Goal: Find contact information: Find contact information

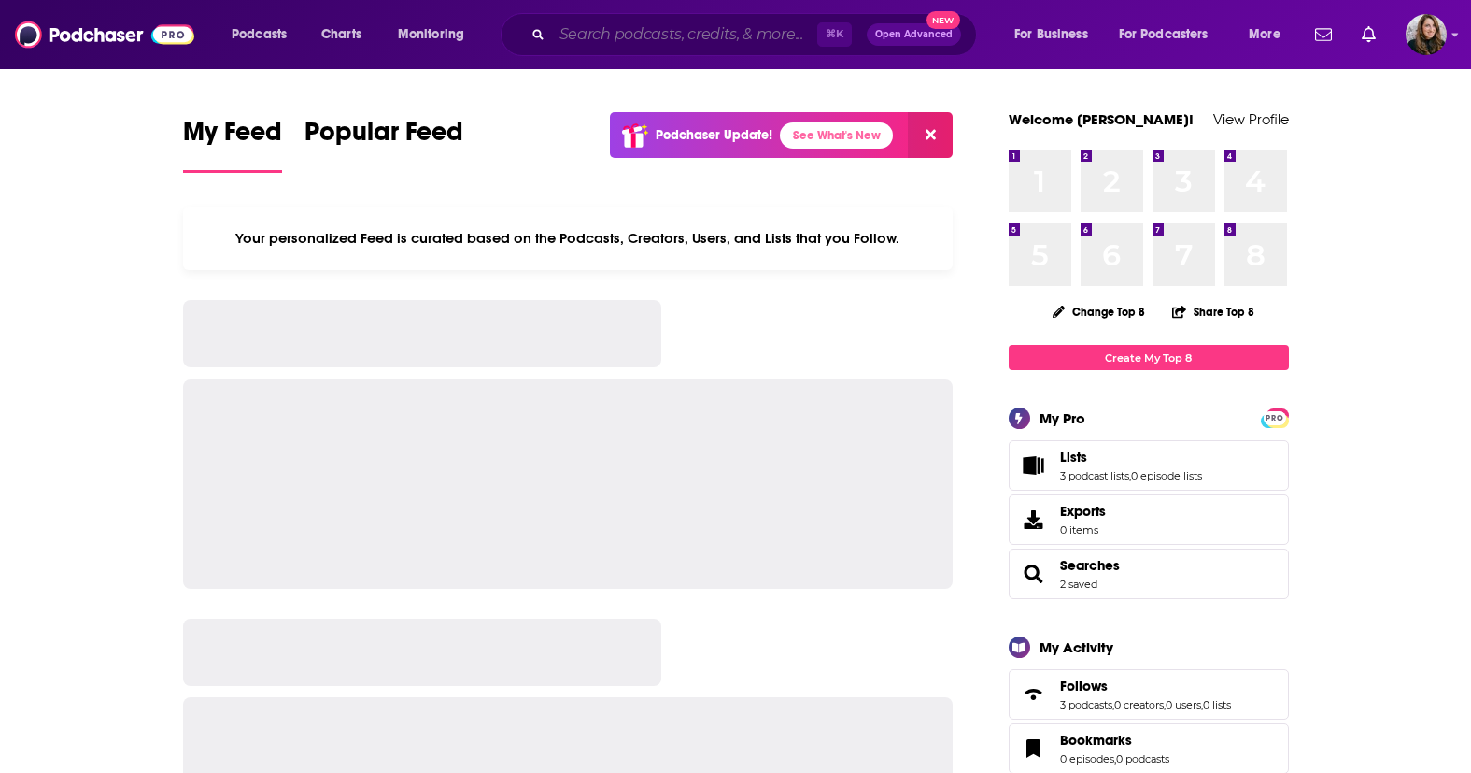
click at [621, 35] on input "Search podcasts, credits, & more..." at bounding box center [684, 35] width 265 height 30
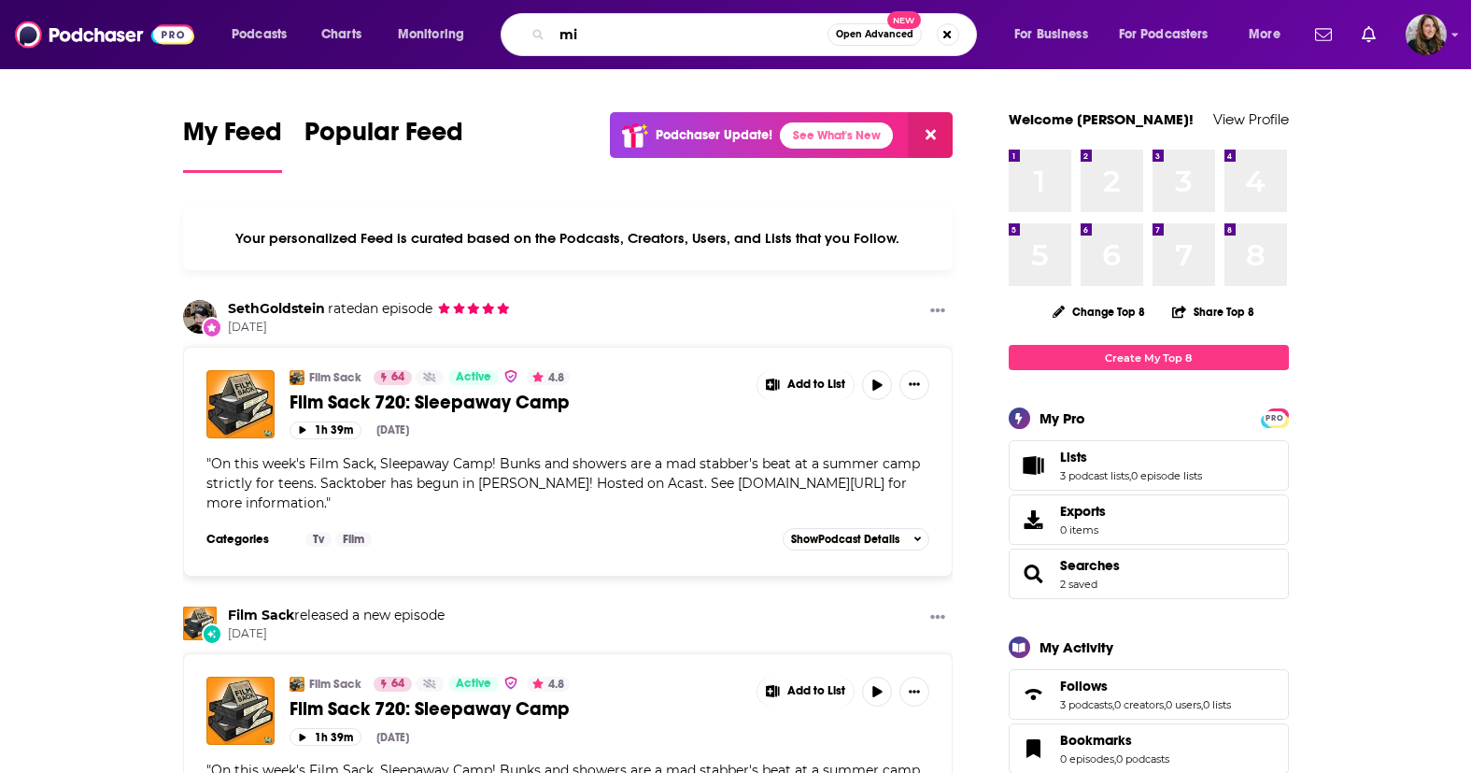
type input "m"
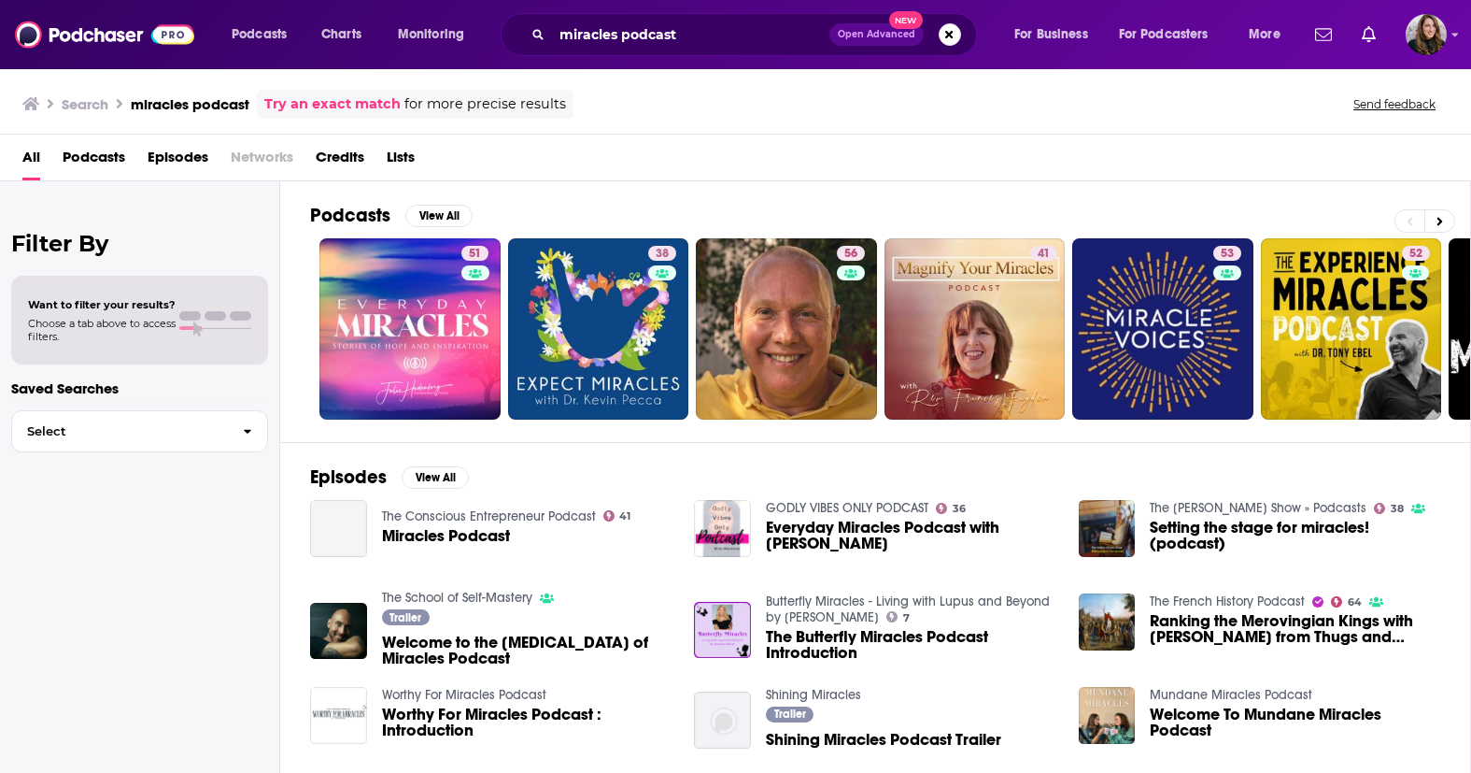
scroll to position [201, 0]
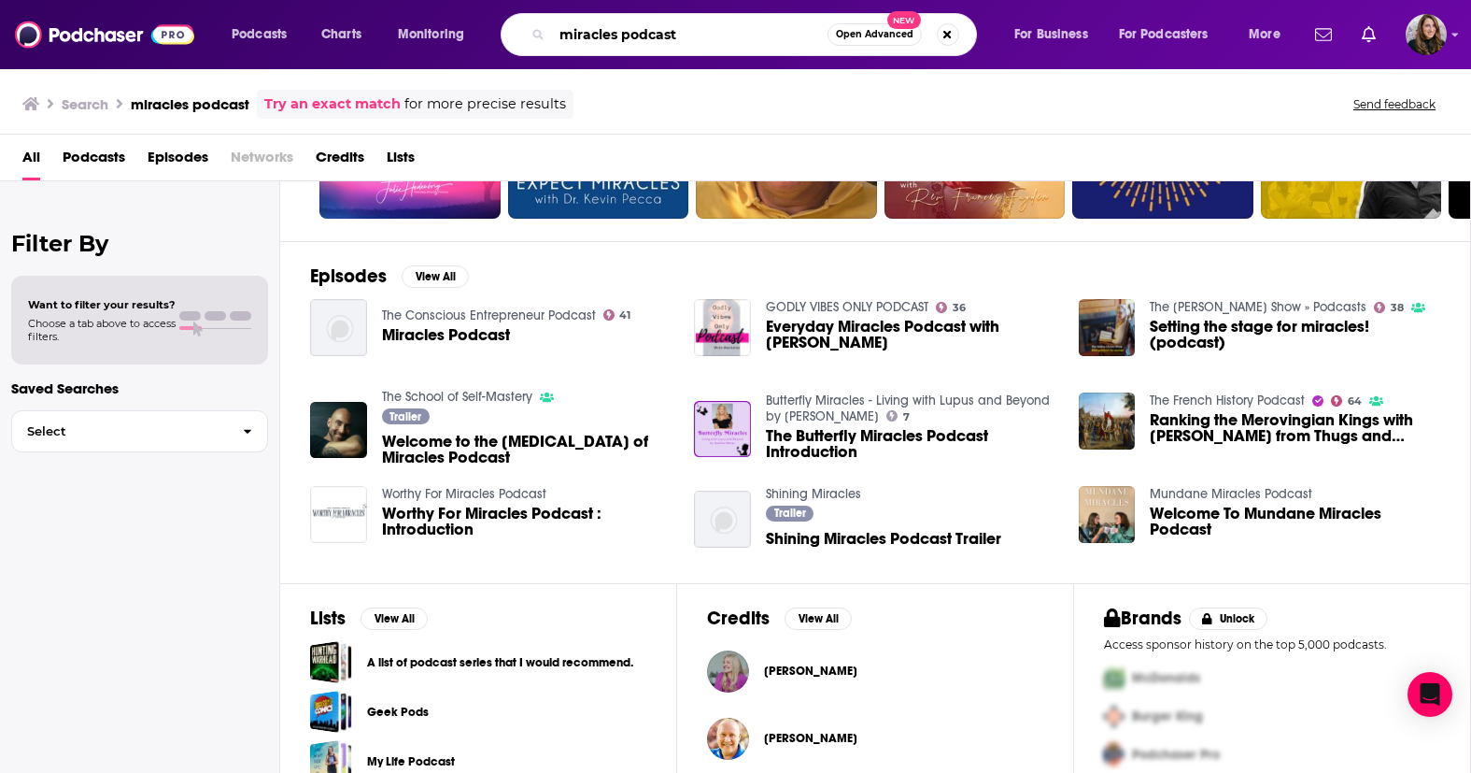
drag, startPoint x: 721, startPoint y: 37, endPoint x: 537, endPoint y: 37, distance: 184.0
click at [537, 37] on div "miracles podcast Open Advanced New" at bounding box center [739, 34] width 476 height 43
paste input "The Miracle Files P"
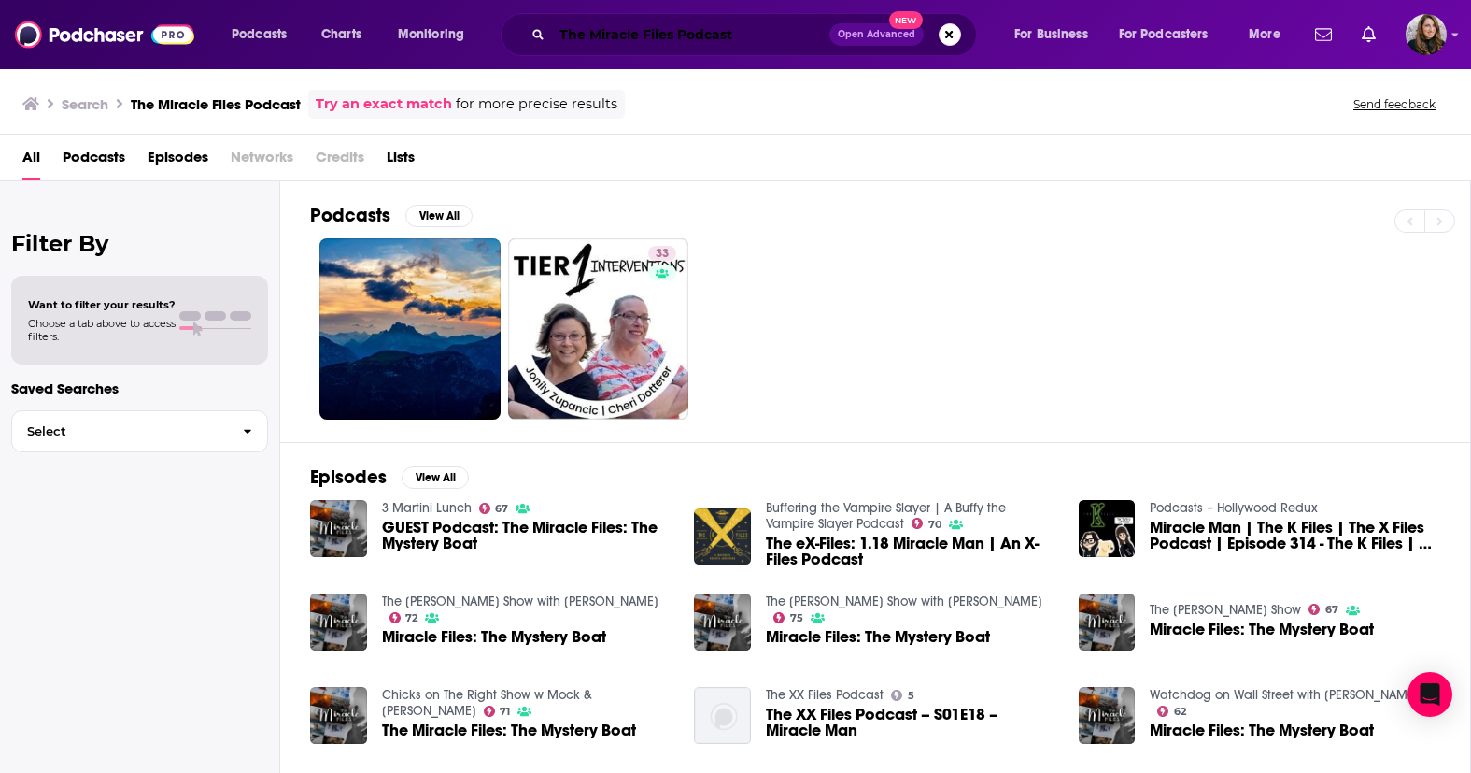
click at [561, 37] on input "The Miracle Files Podcast" at bounding box center [690, 35] width 277 height 30
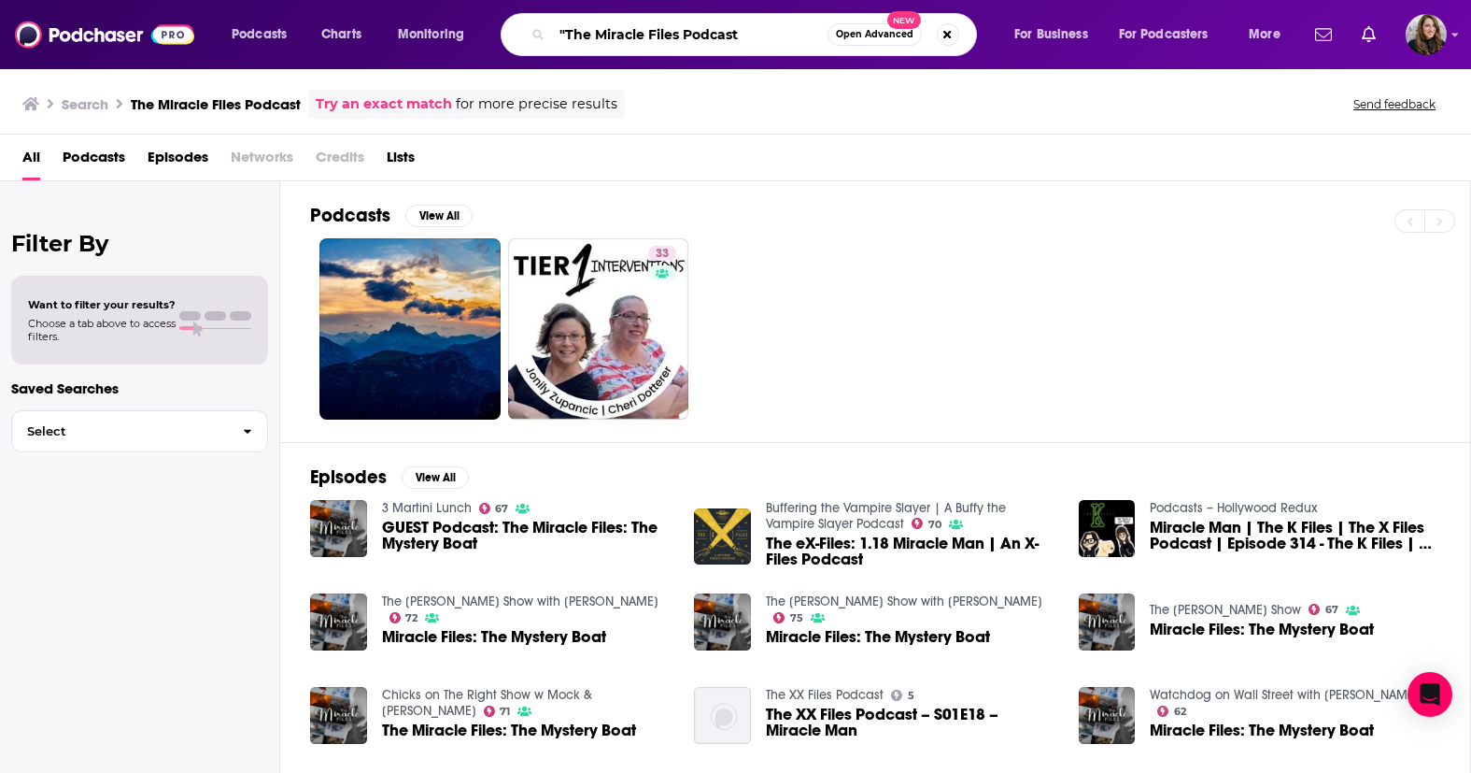
click at [763, 35] on input ""The Miracle Files Podcast" at bounding box center [690, 35] width 276 height 30
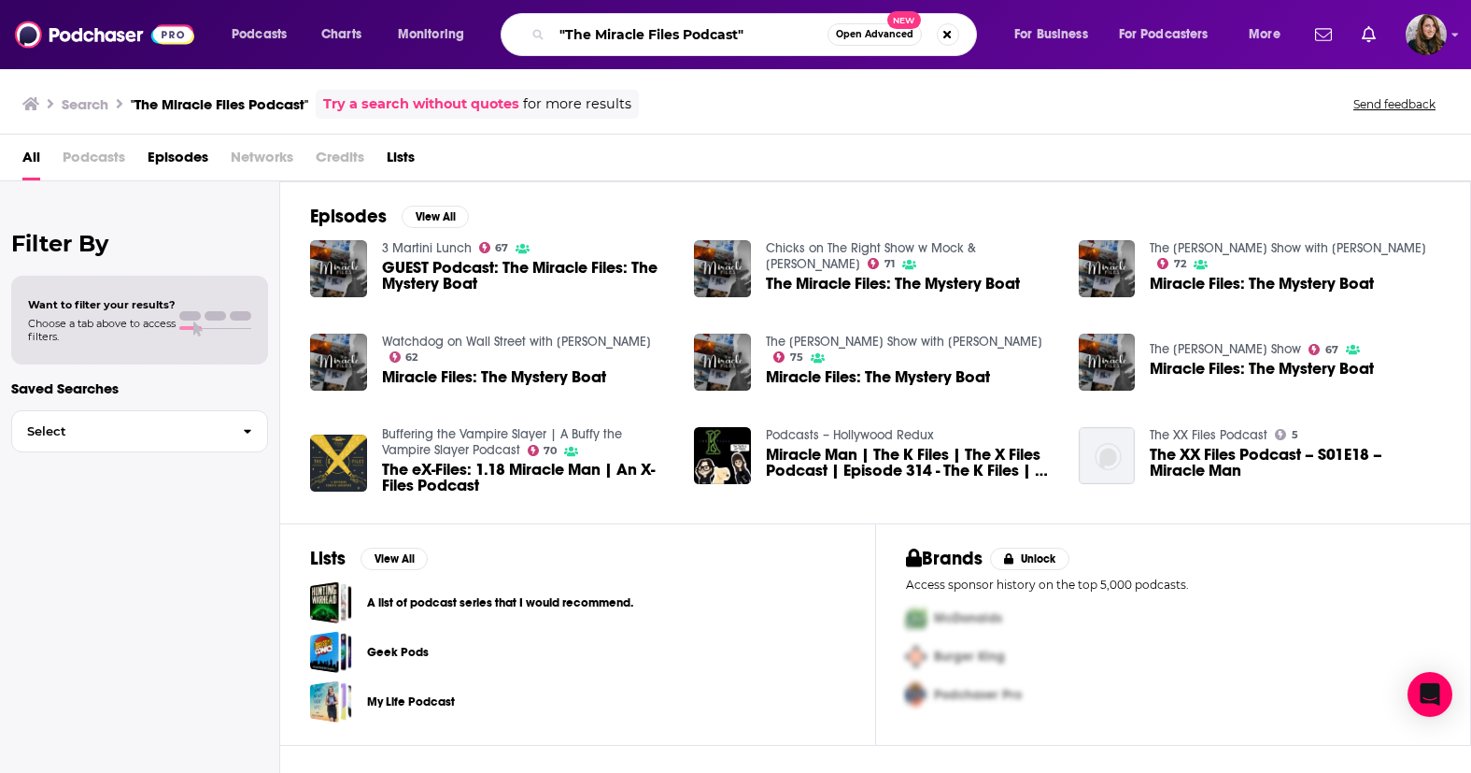
click at [737, 36] on input ""The Miracle Files Podcast"" at bounding box center [690, 35] width 276 height 30
type input ""The Miracle Files""
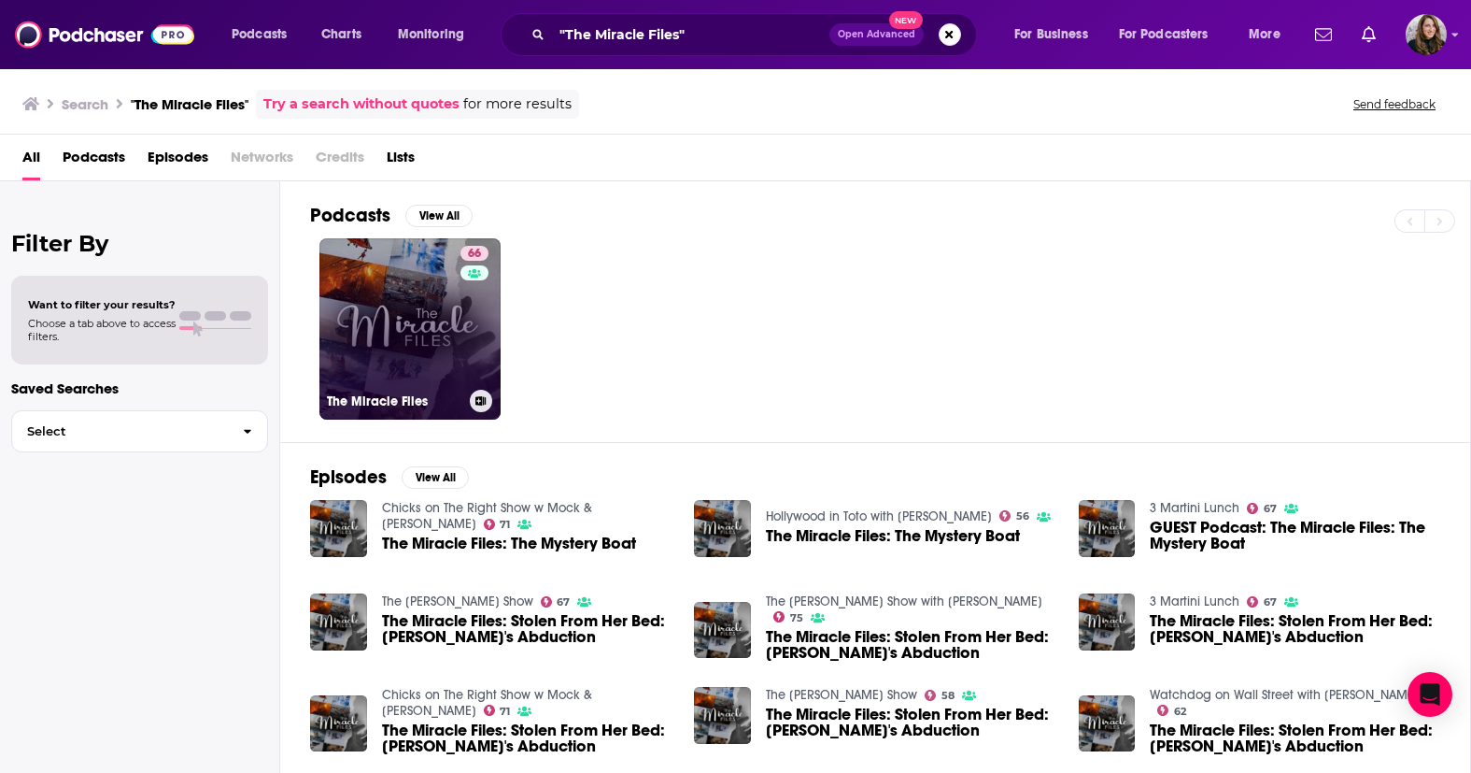
click at [424, 328] on link "66 The Miracle Files" at bounding box center [410, 328] width 181 height 181
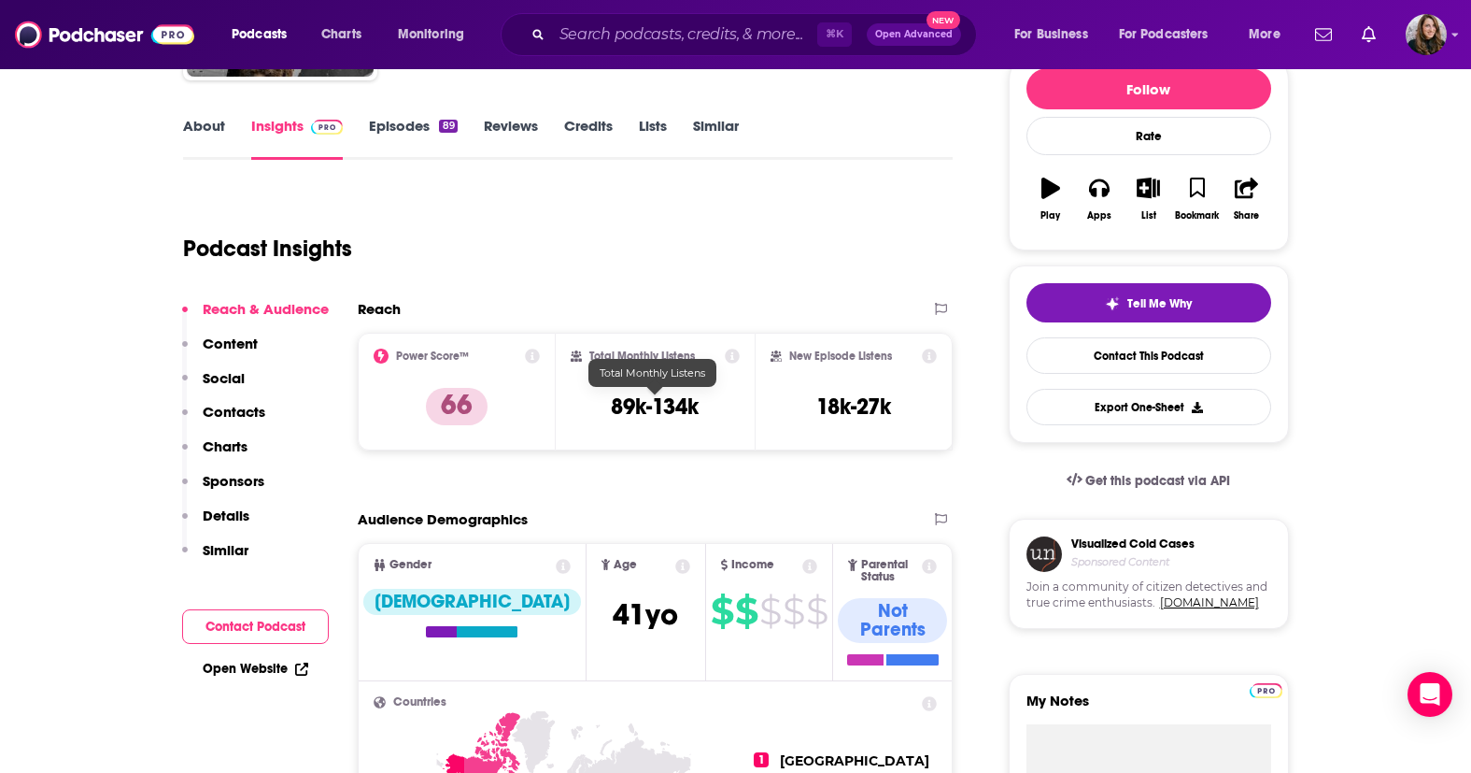
scroll to position [257, 0]
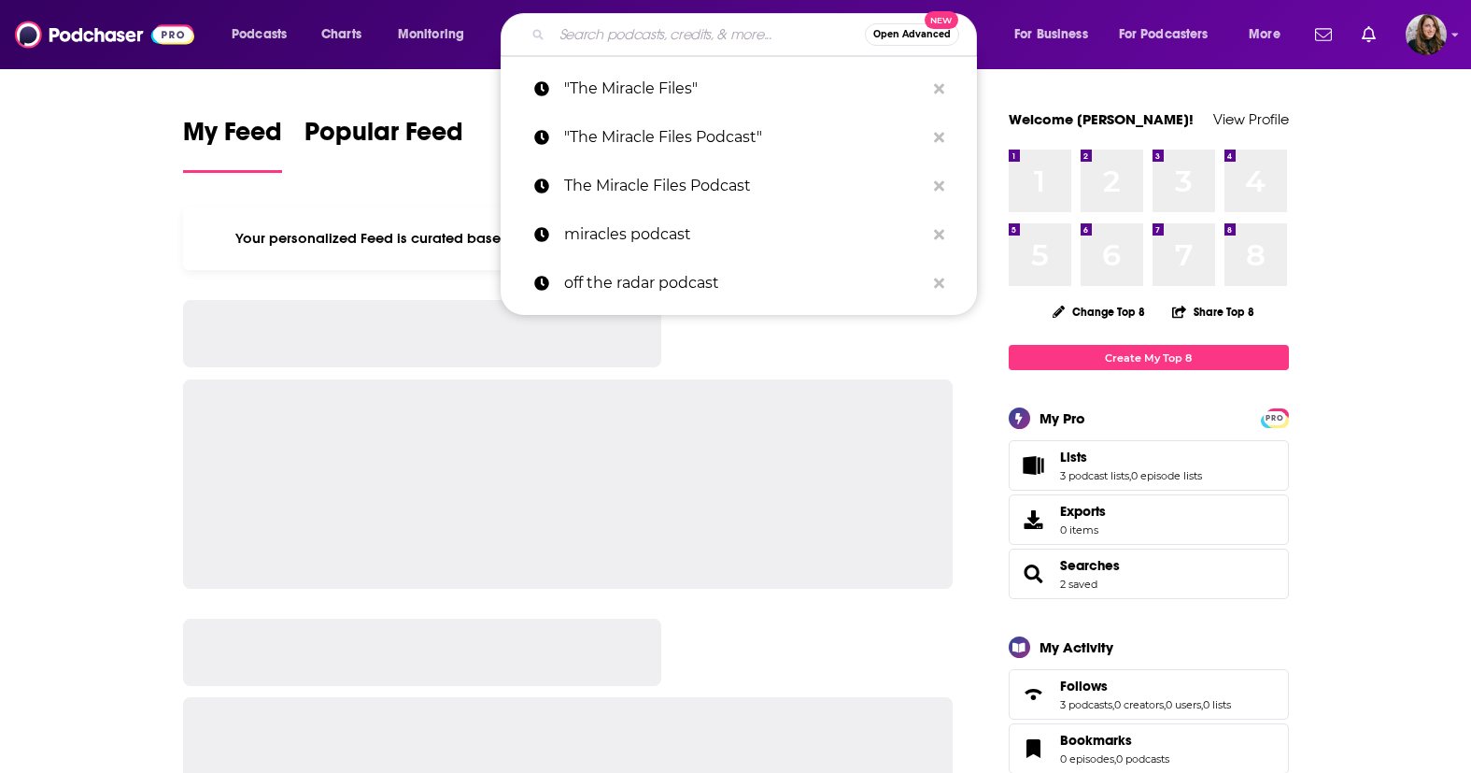
click at [622, 25] on input "Search podcasts, credits, & more..." at bounding box center [708, 35] width 313 height 30
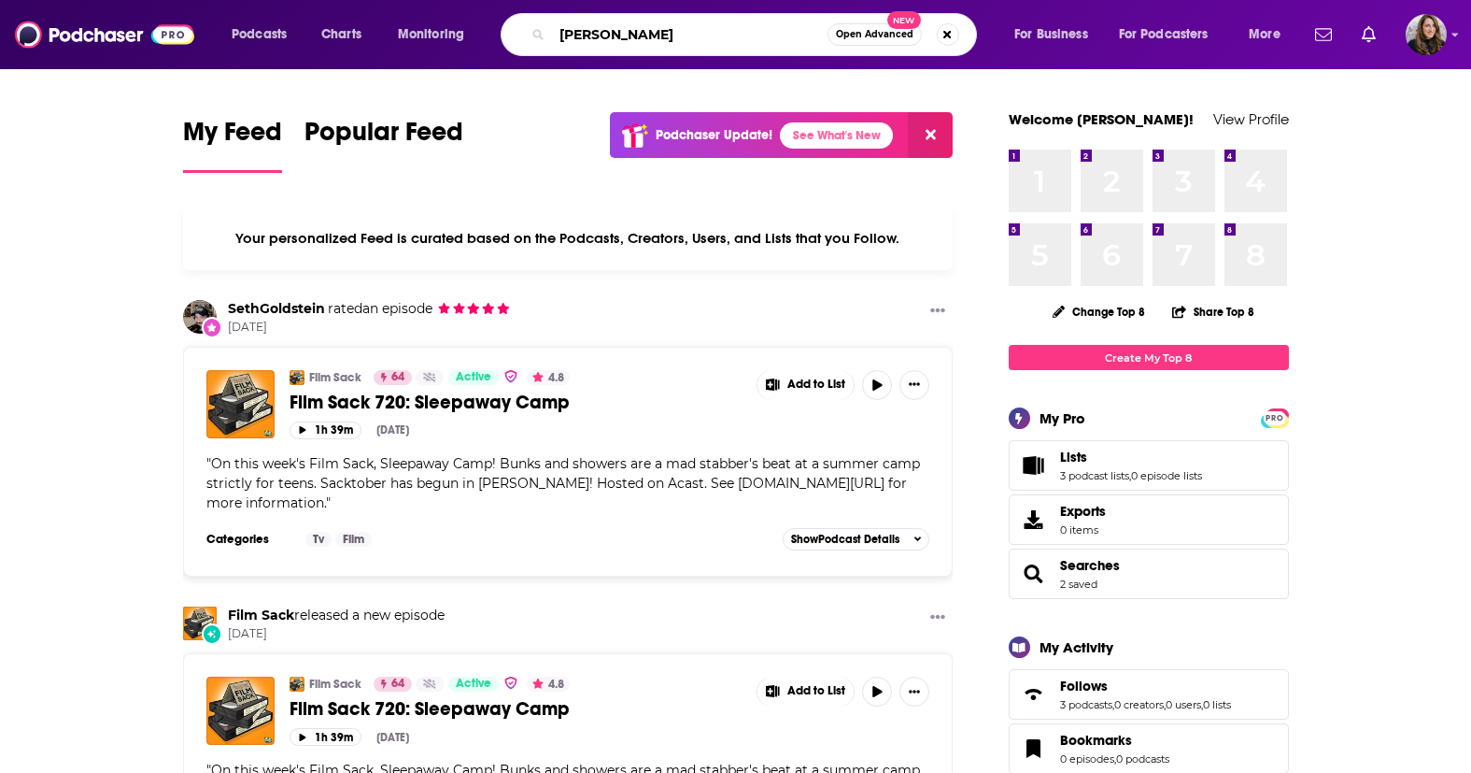
type input "[PERSON_NAME]"
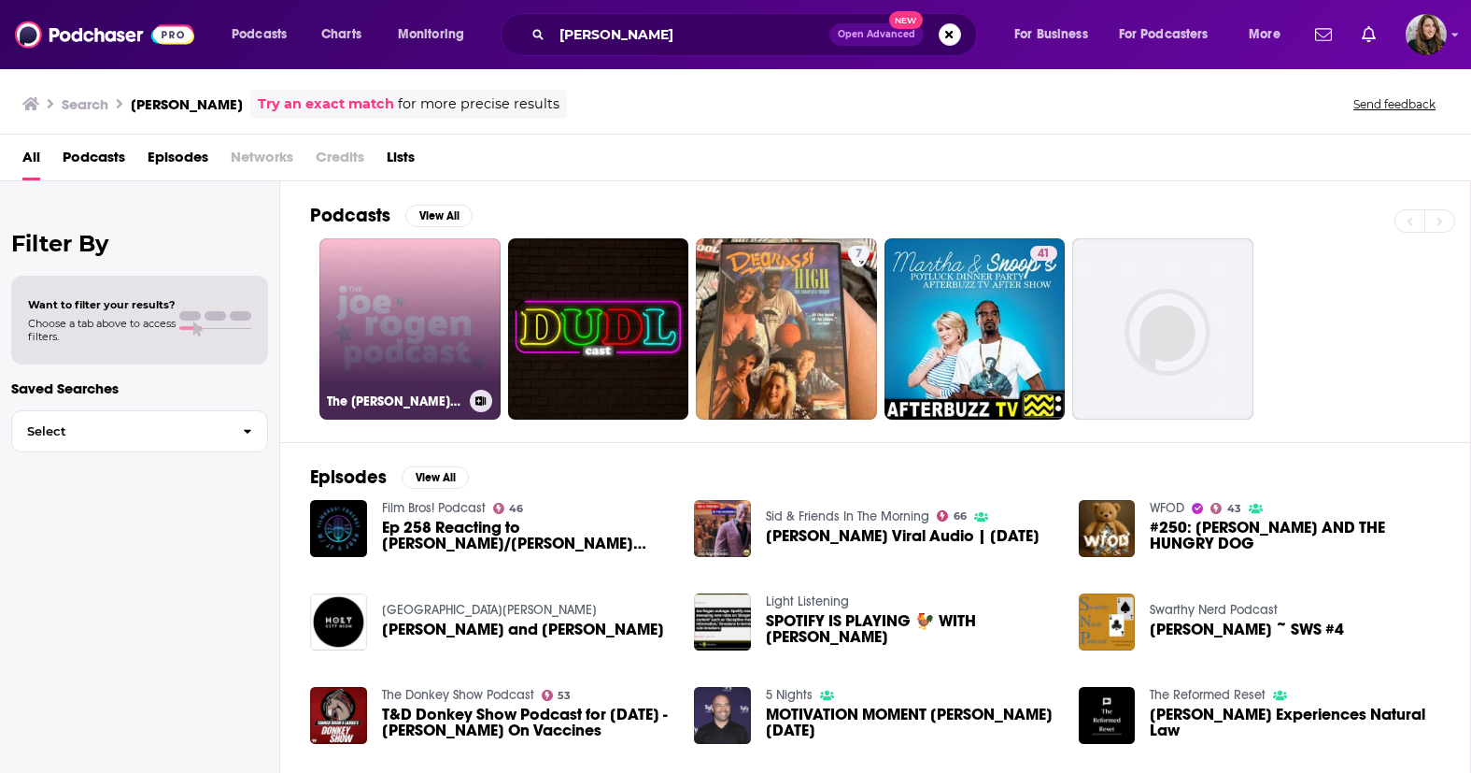
click at [467, 263] on link "The Joe Rogen Podcast" at bounding box center [410, 328] width 181 height 181
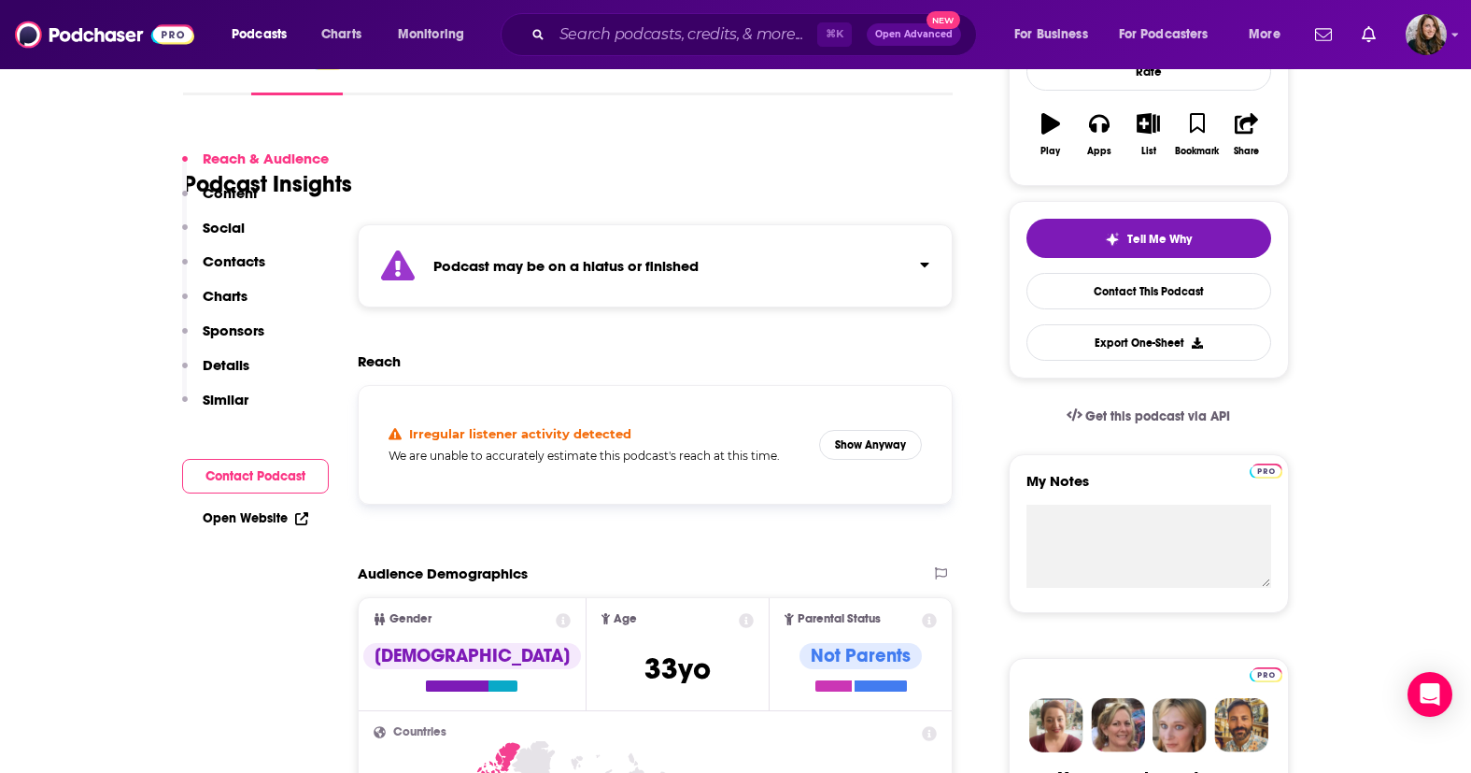
scroll to position [343, 0]
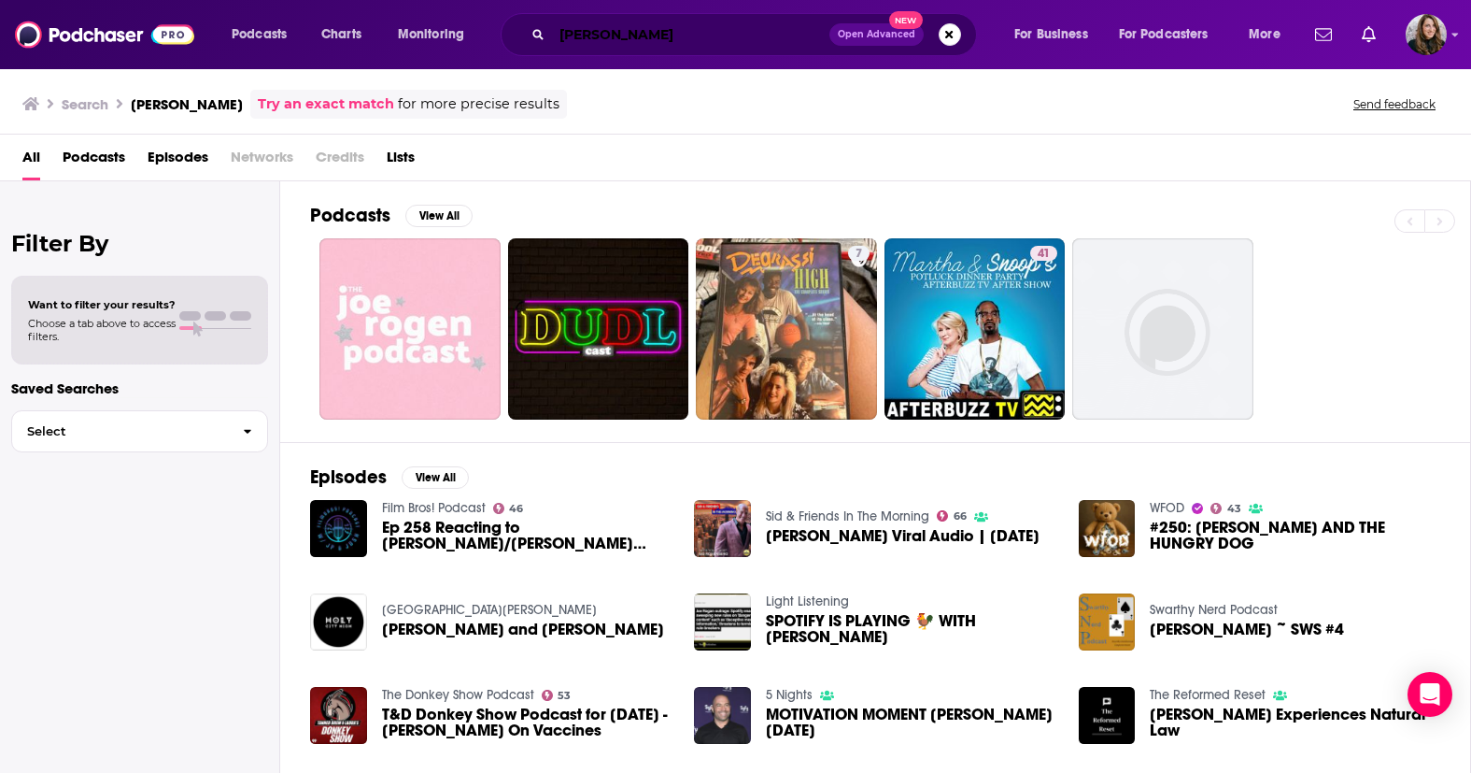
click at [617, 33] on input "[PERSON_NAME]" at bounding box center [690, 35] width 277 height 30
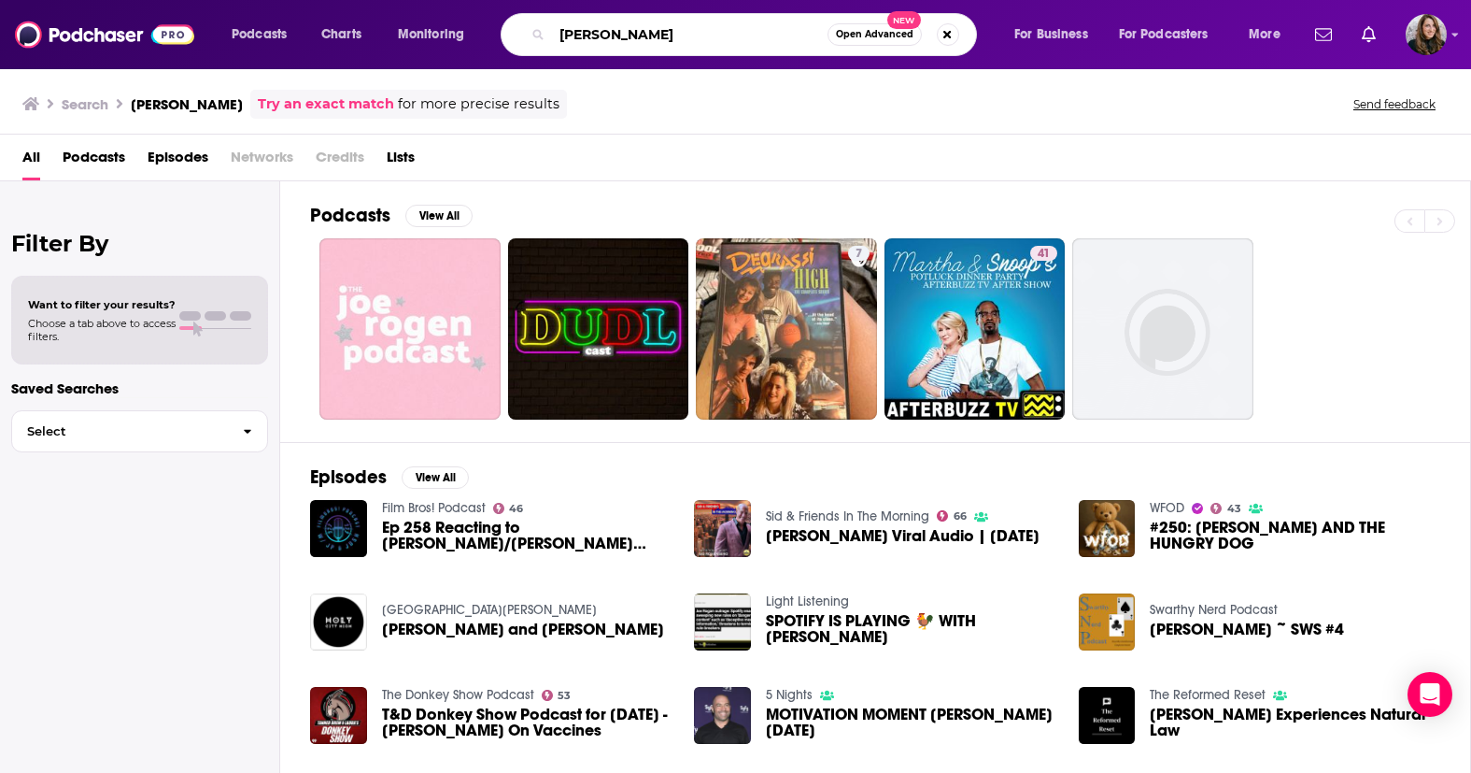
type input "[PERSON_NAME]"
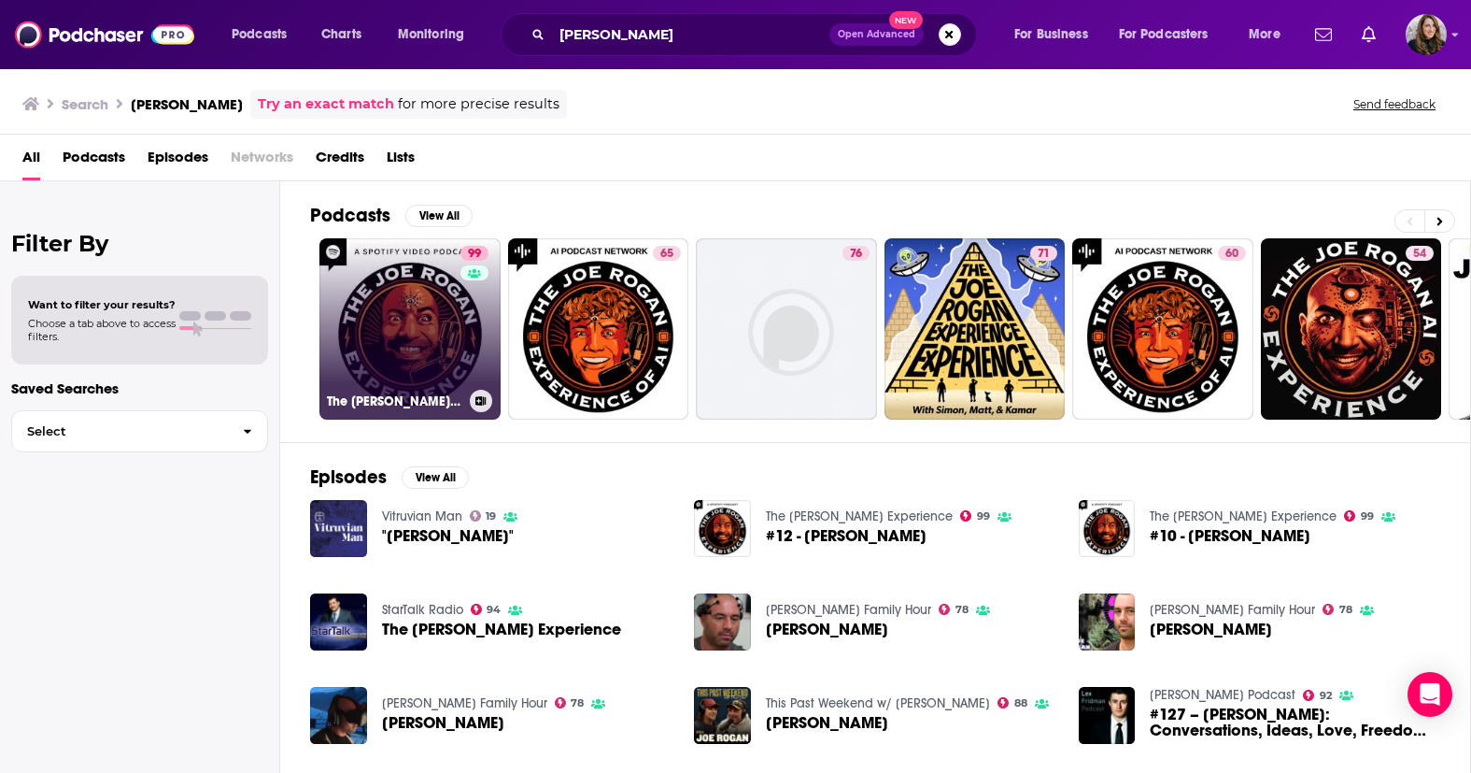
click at [448, 359] on link "99 The Joe Rogan Experience" at bounding box center [410, 328] width 181 height 181
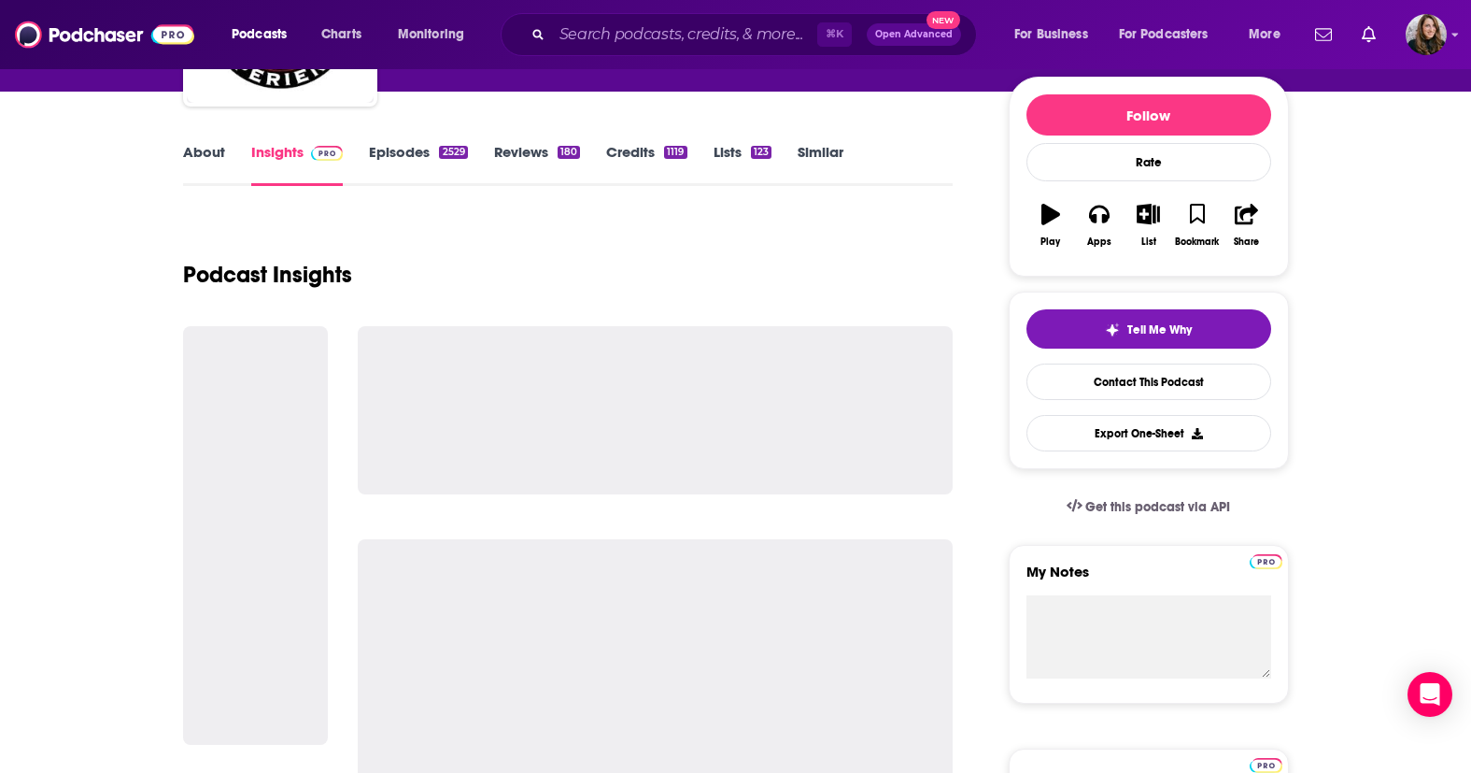
scroll to position [241, 0]
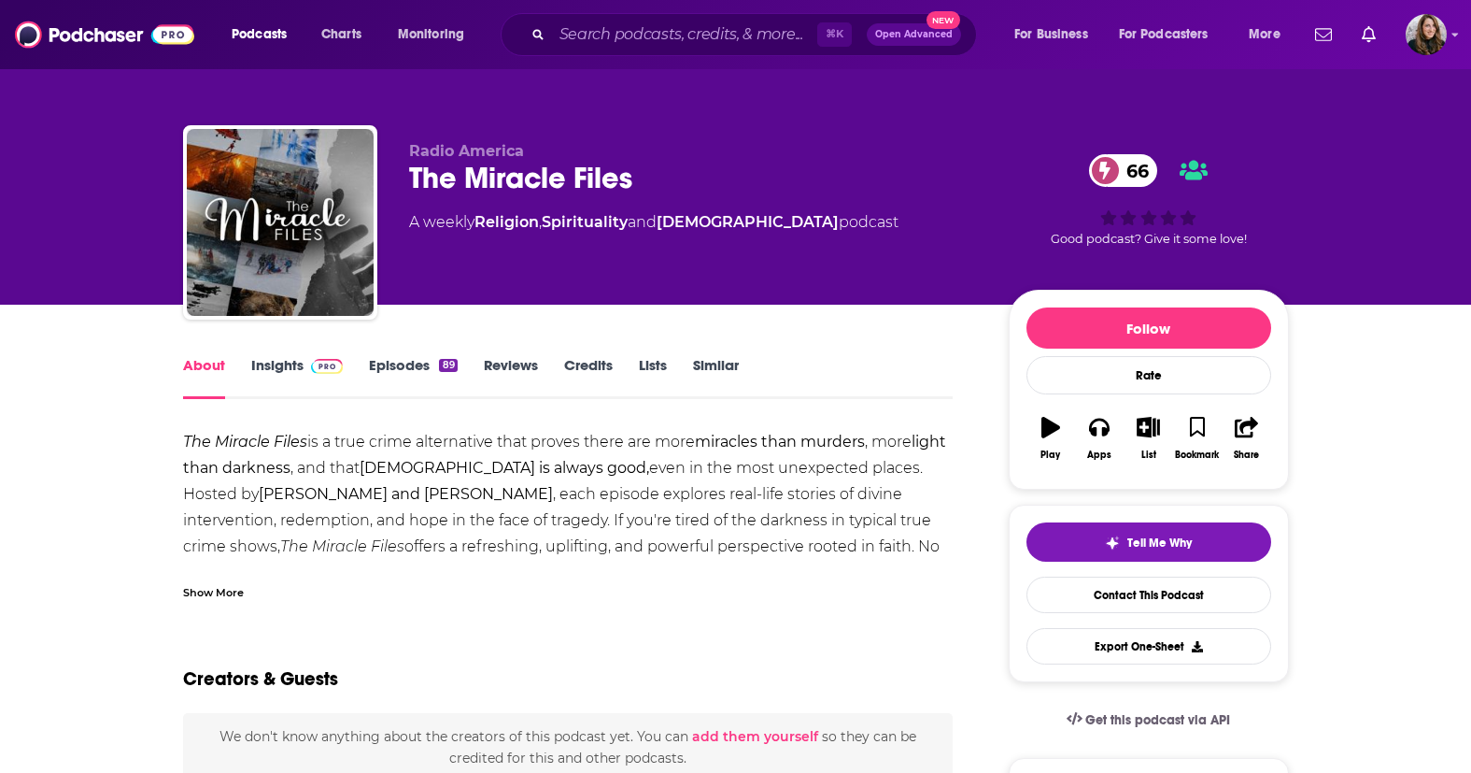
click at [268, 369] on link "Insights" at bounding box center [297, 377] width 92 height 43
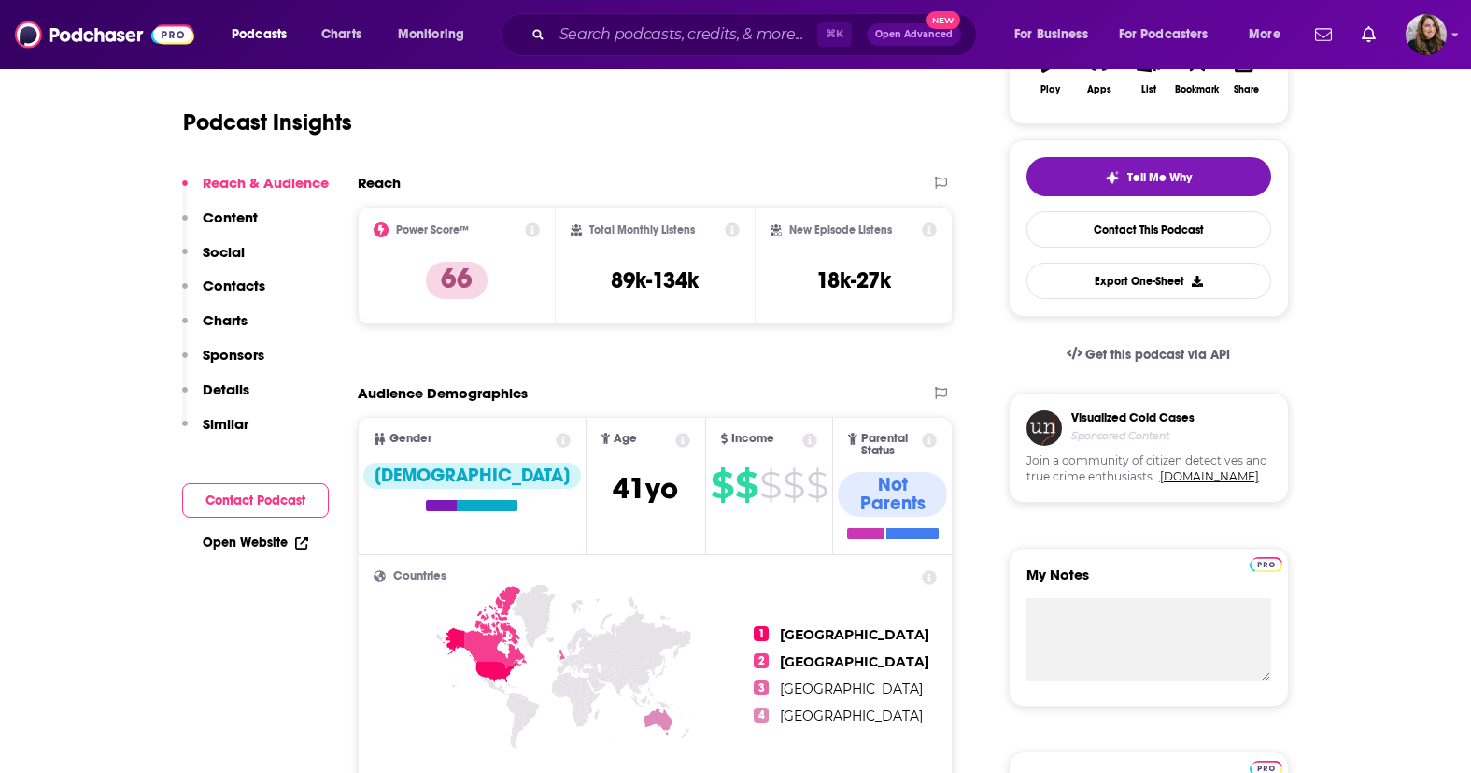
scroll to position [452, 0]
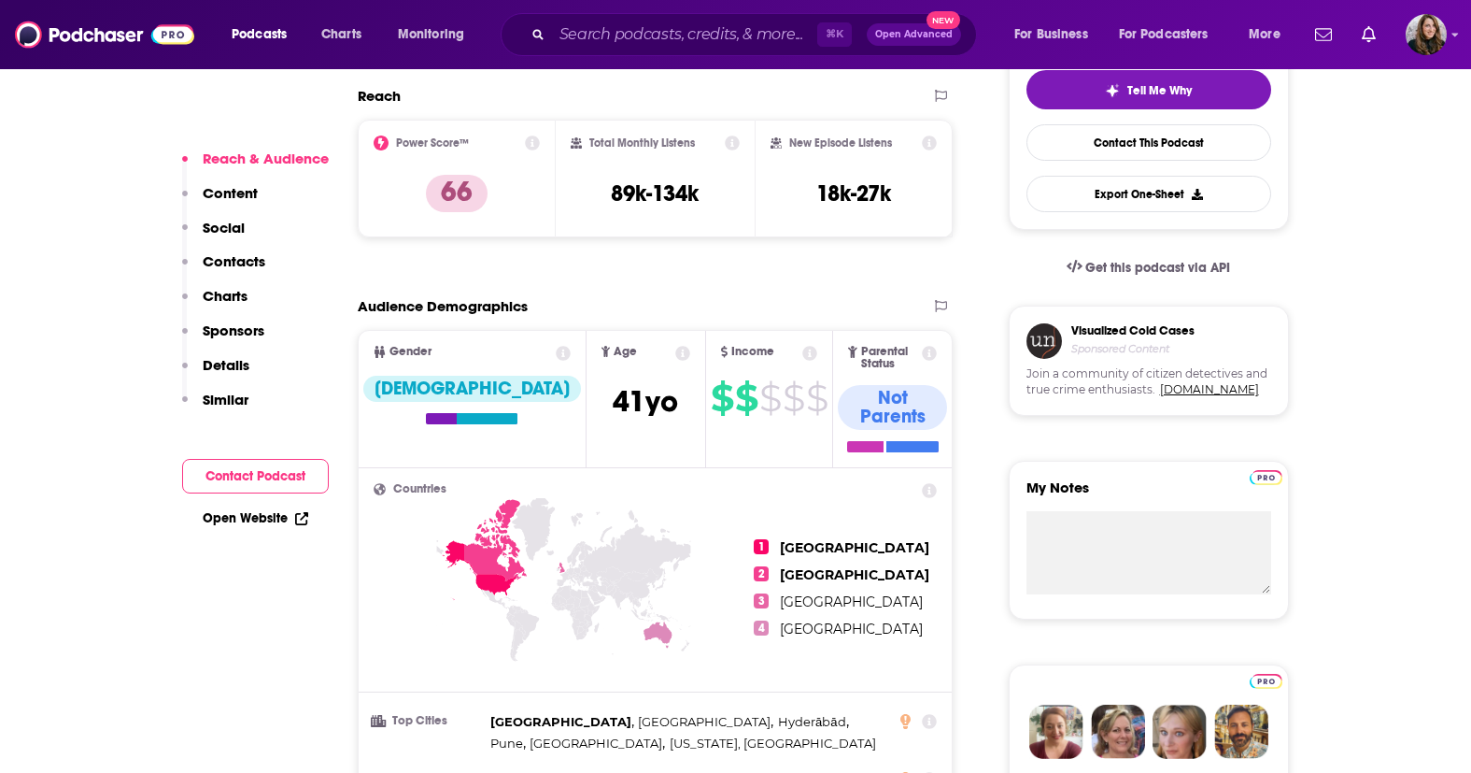
click at [310, 469] on button "Contact Podcast" at bounding box center [255, 476] width 147 height 35
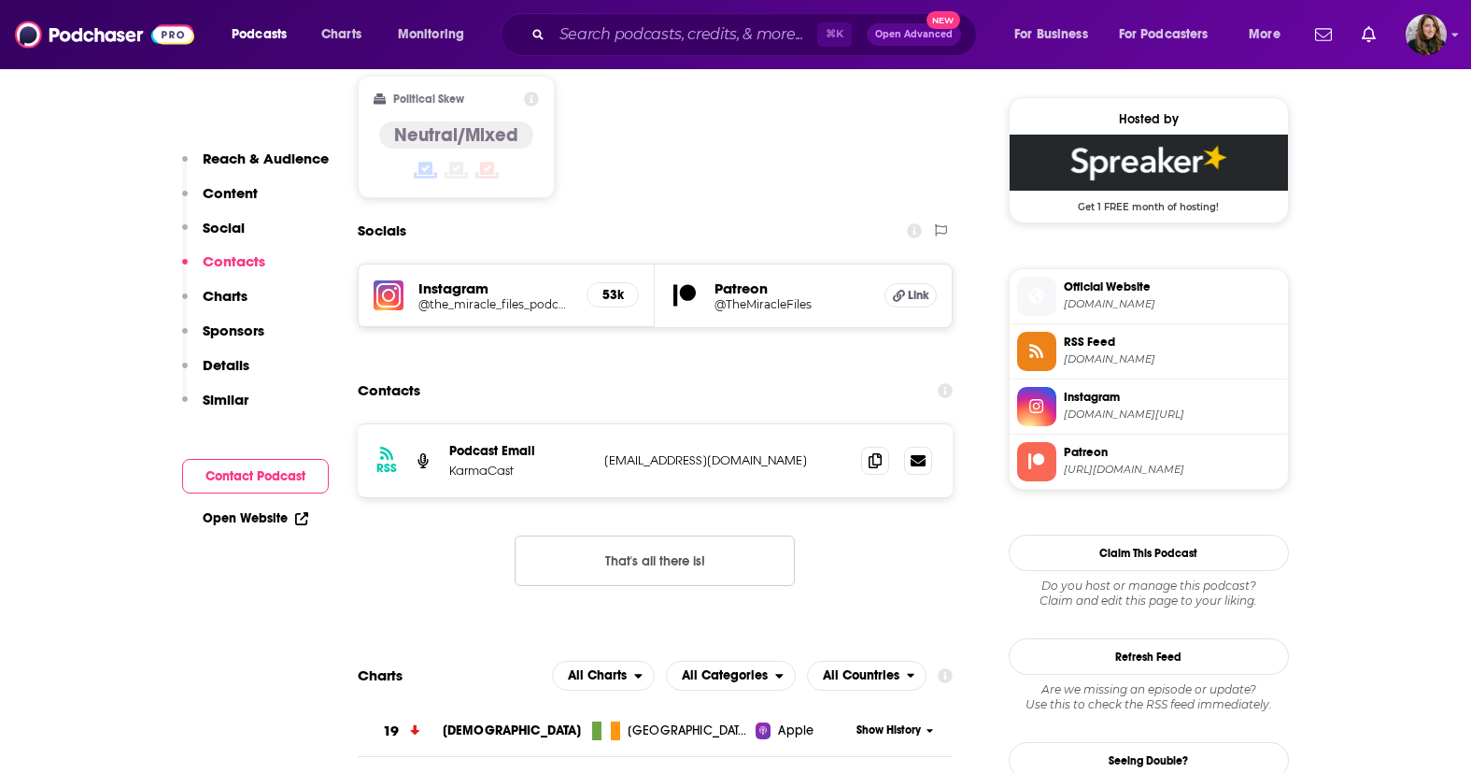
scroll to position [1499, 0]
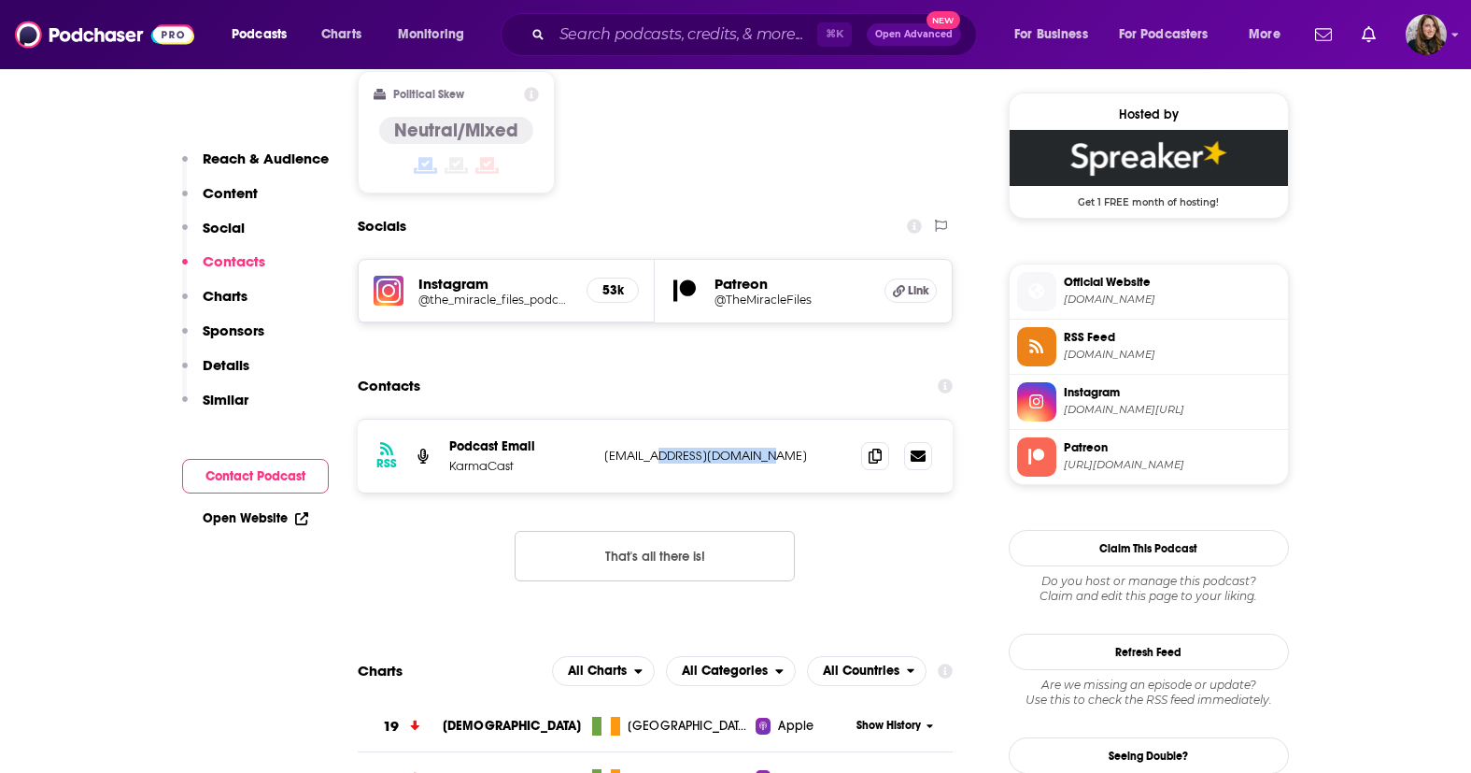
drag, startPoint x: 793, startPoint y: 350, endPoint x: 663, endPoint y: 354, distance: 129.9
click at [663, 448] on p "[EMAIL_ADDRESS][DOMAIN_NAME]" at bounding box center [725, 456] width 243 height 16
copy p "[DOMAIN_NAME]"
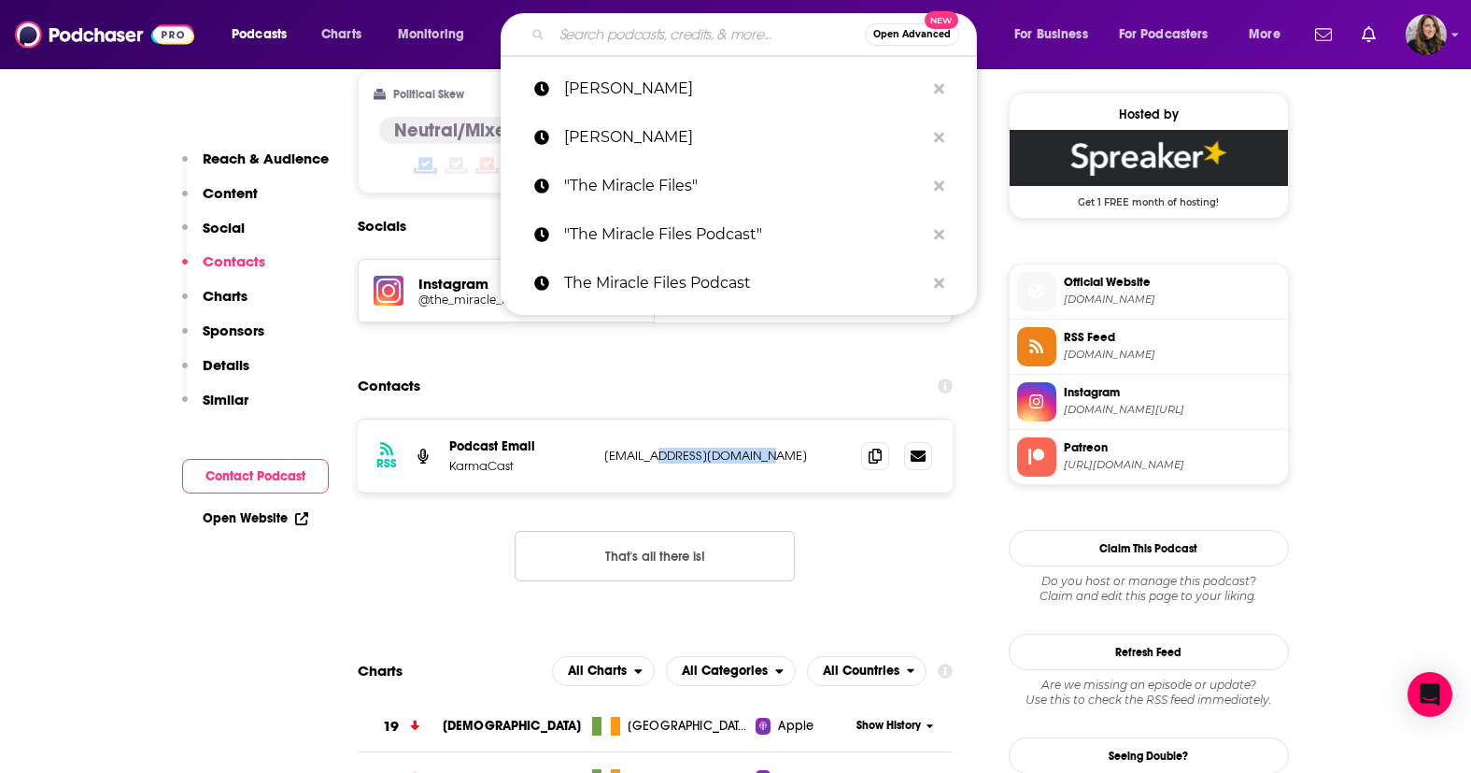
click at [615, 33] on input "Search podcasts, credits, & more..." at bounding box center [708, 35] width 313 height 30
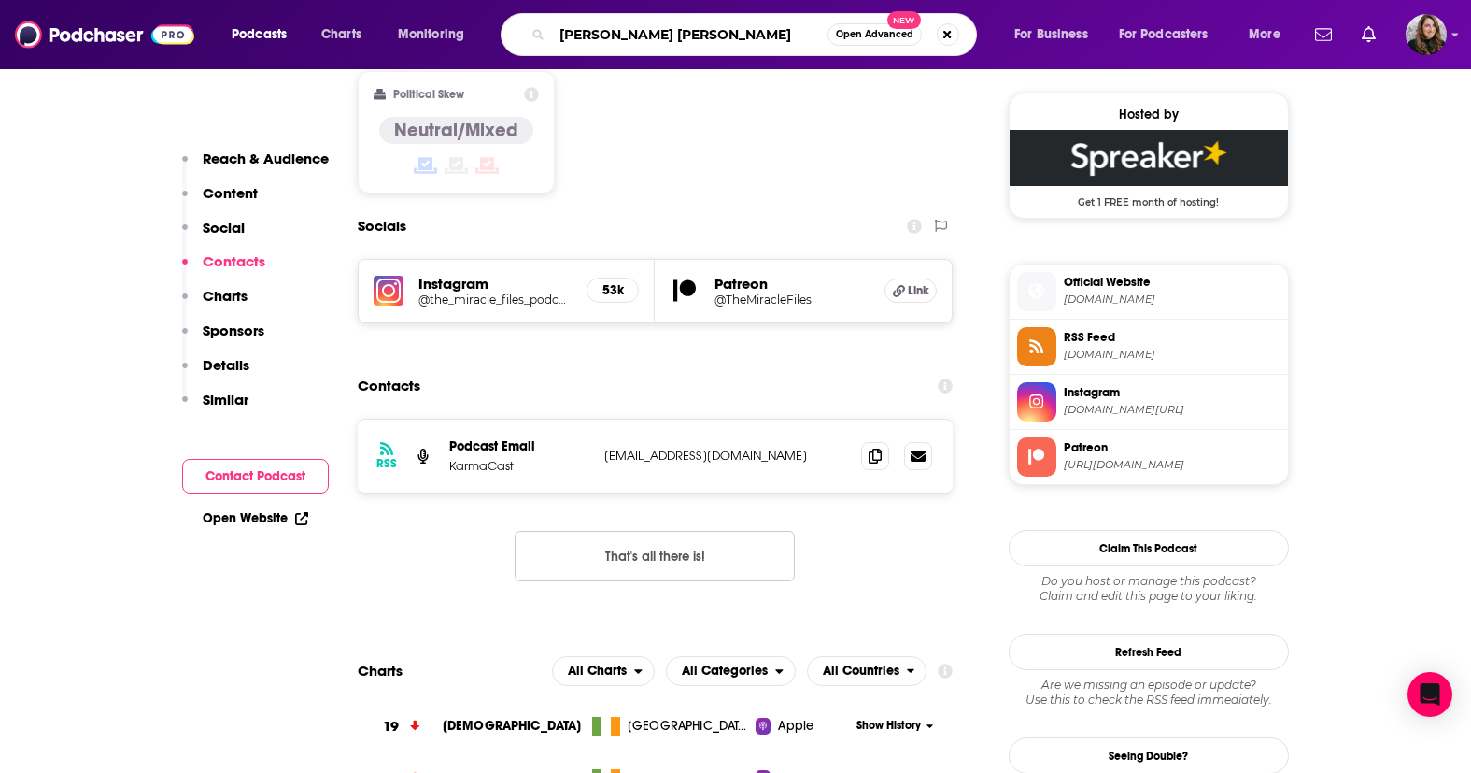
type input "[PERSON_NAME]"
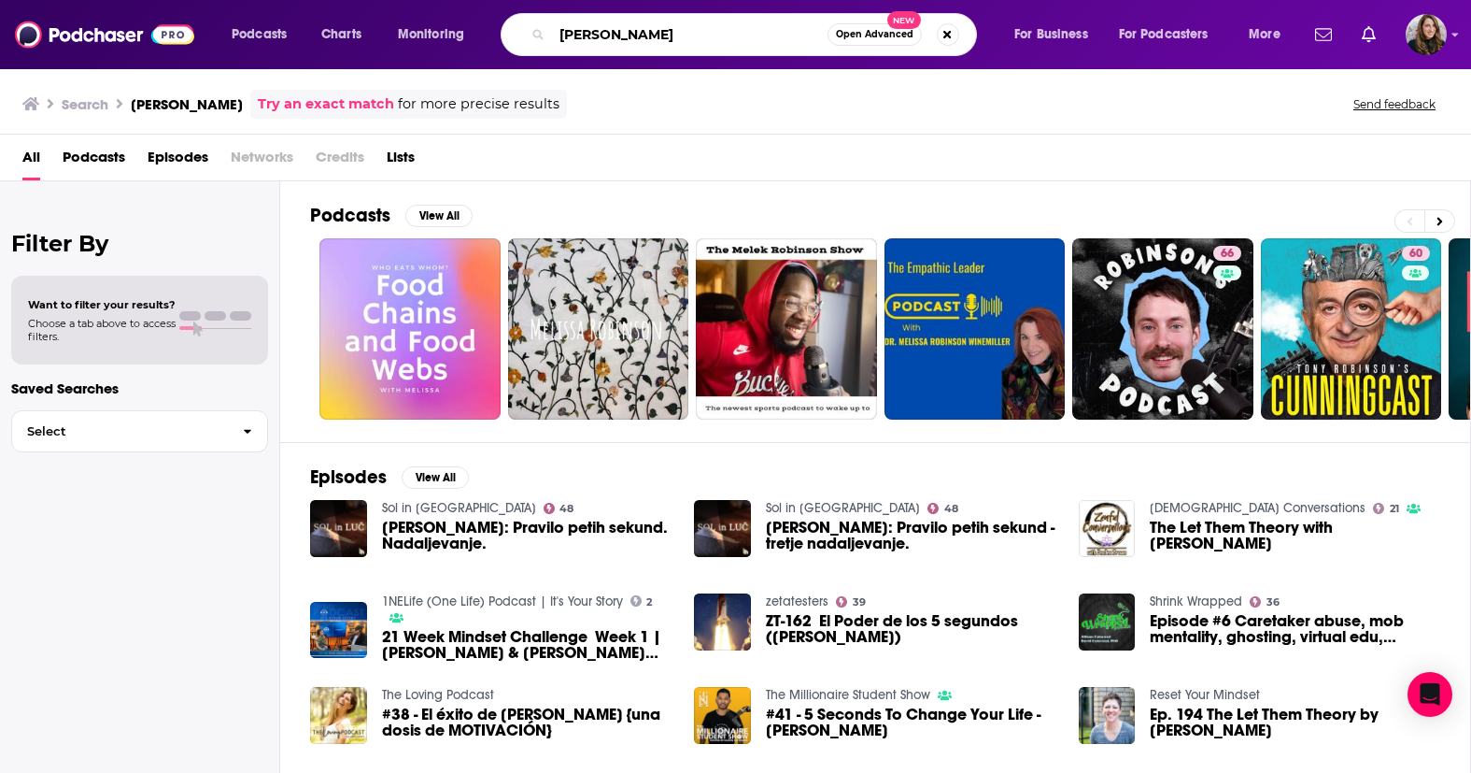
click at [610, 33] on input "[PERSON_NAME]" at bounding box center [690, 35] width 276 height 30
type input "[PERSON_NAME]"
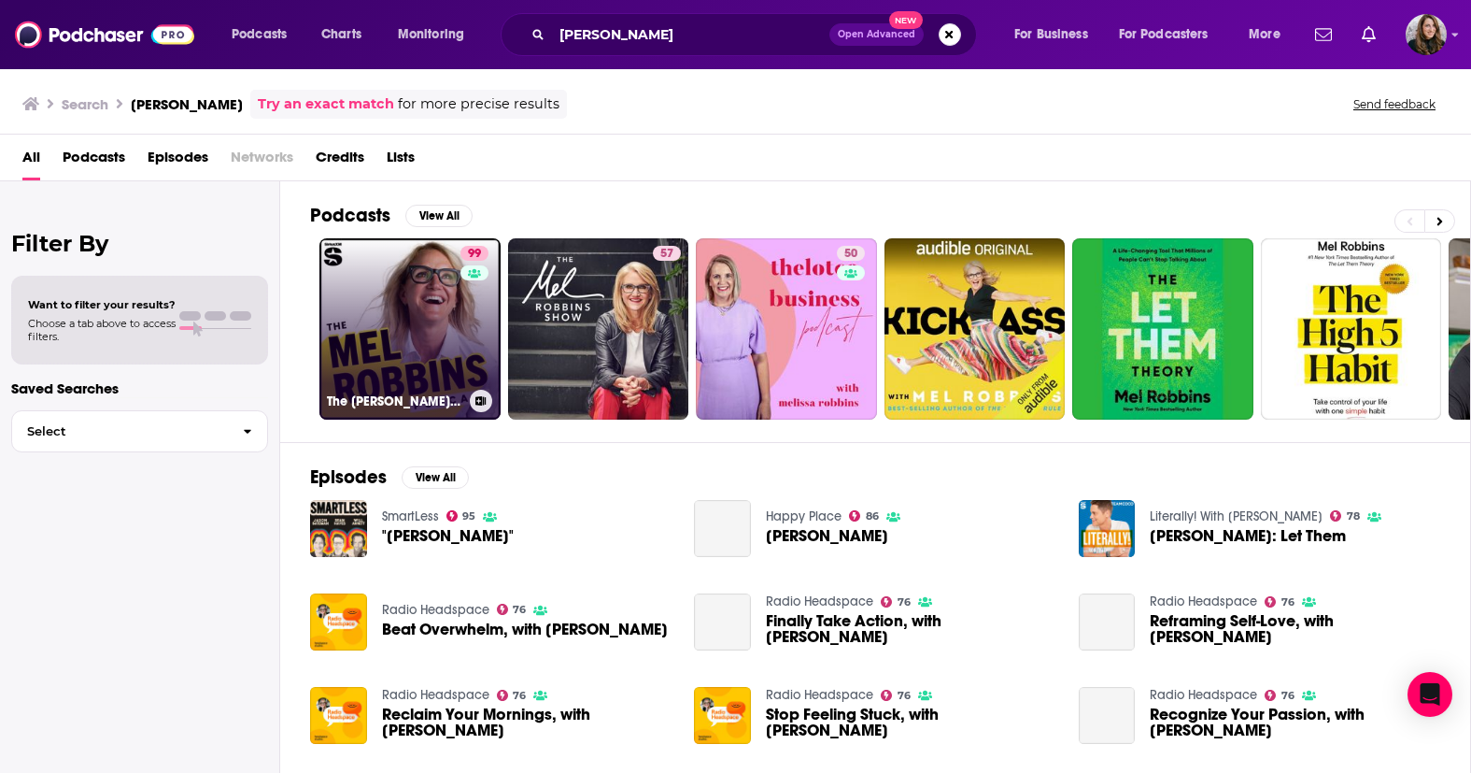
click at [451, 332] on link "99 The [PERSON_NAME] Podcast" at bounding box center [410, 328] width 181 height 181
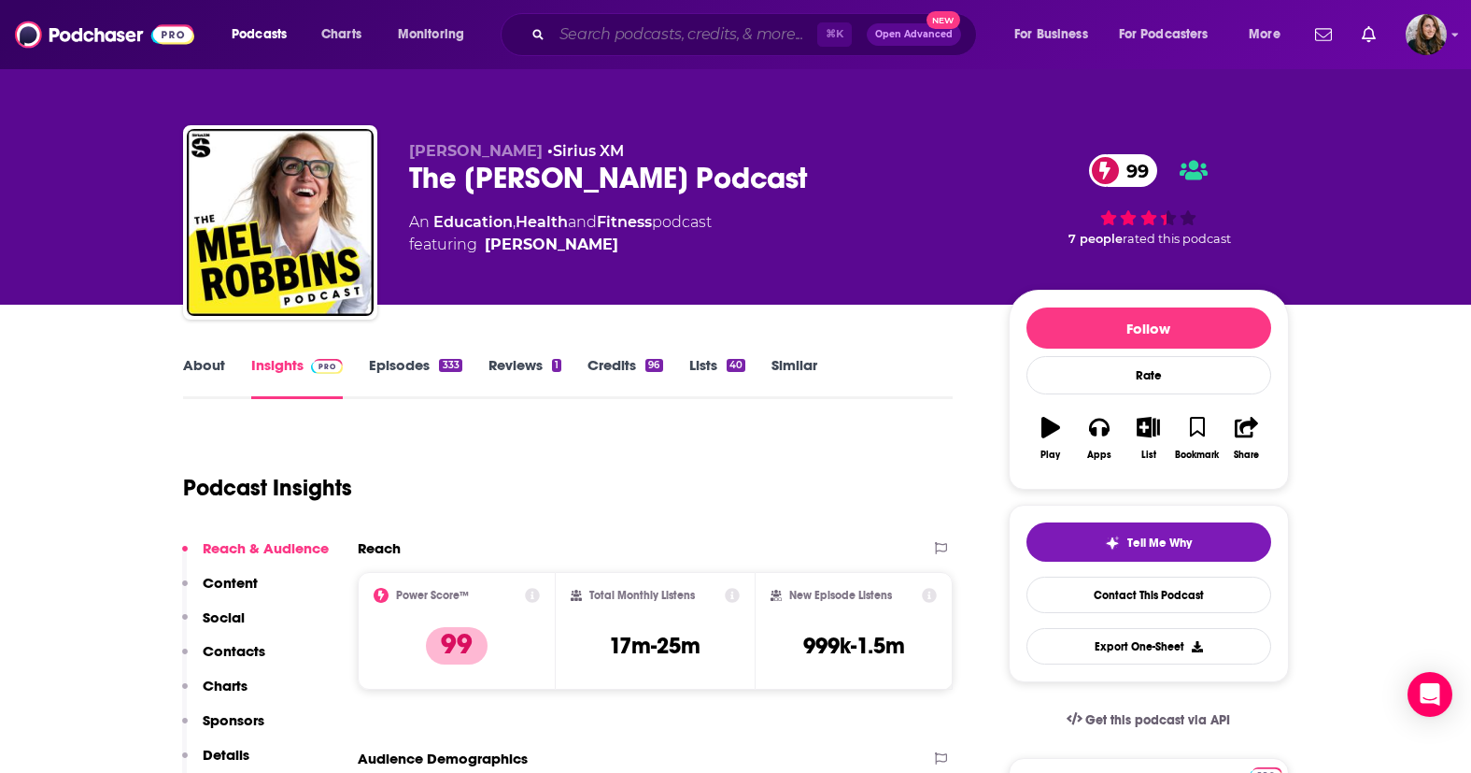
click at [588, 34] on input "Search podcasts, credits, & more..." at bounding box center [684, 35] width 265 height 30
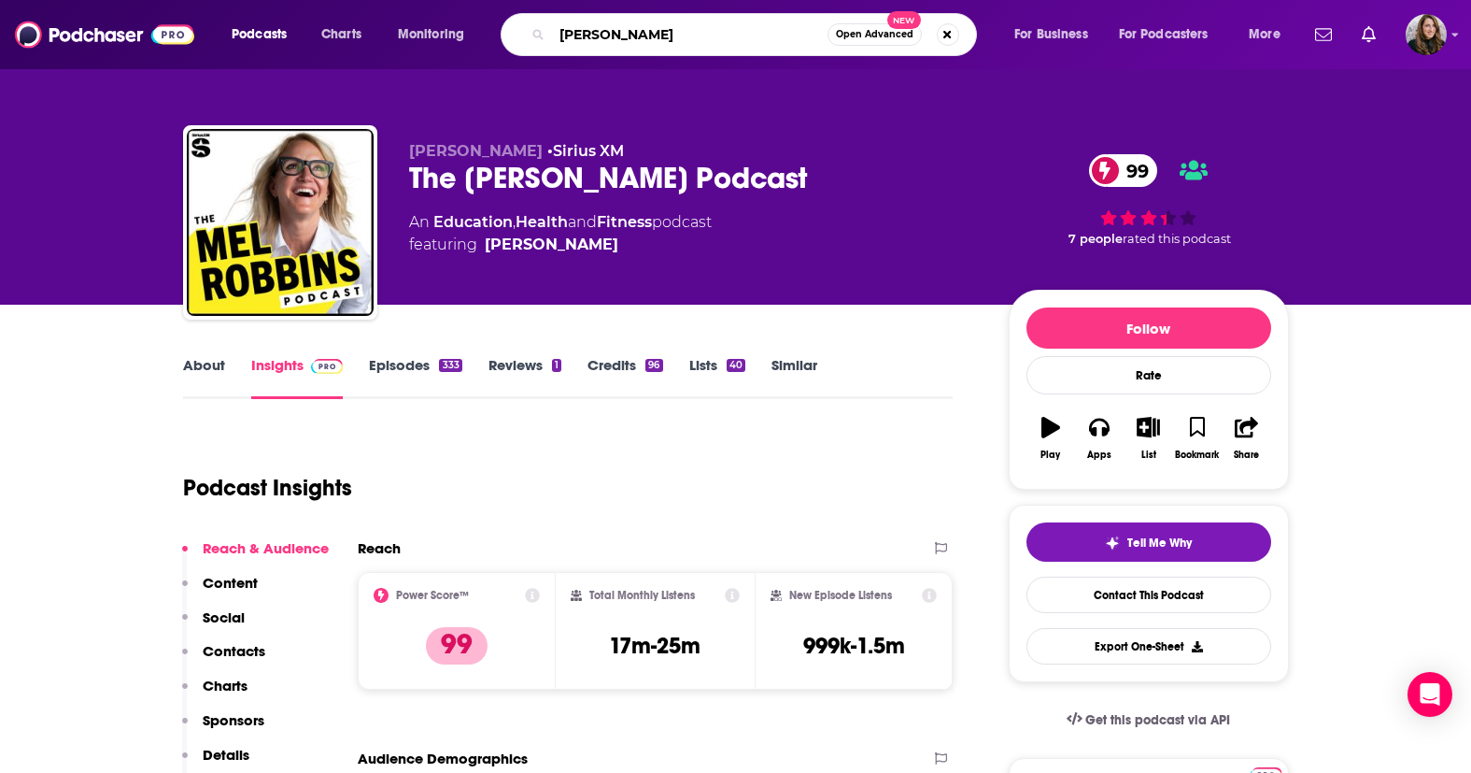
type input "[PERSON_NAME]"
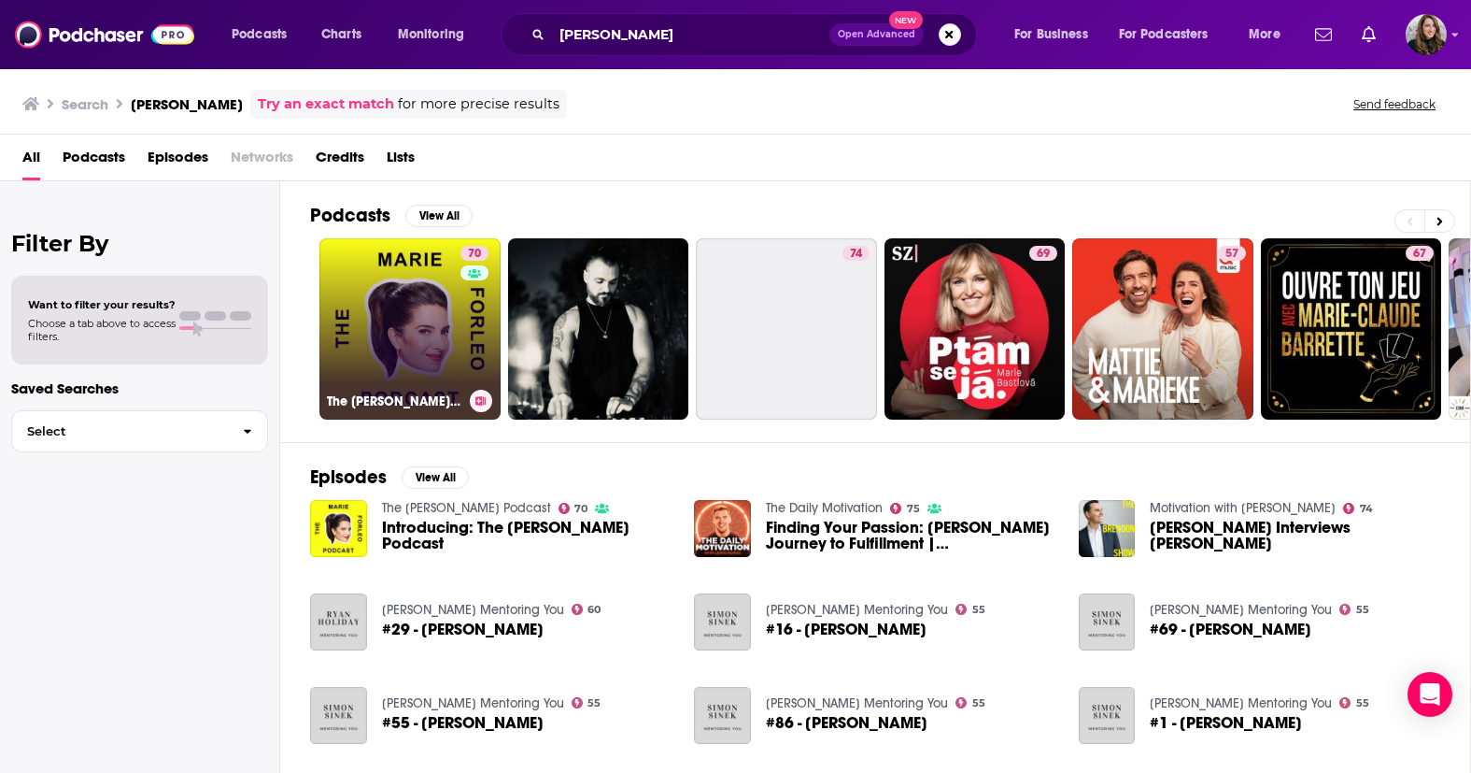
click at [445, 322] on link "70 The [PERSON_NAME] Podcast" at bounding box center [410, 328] width 181 height 181
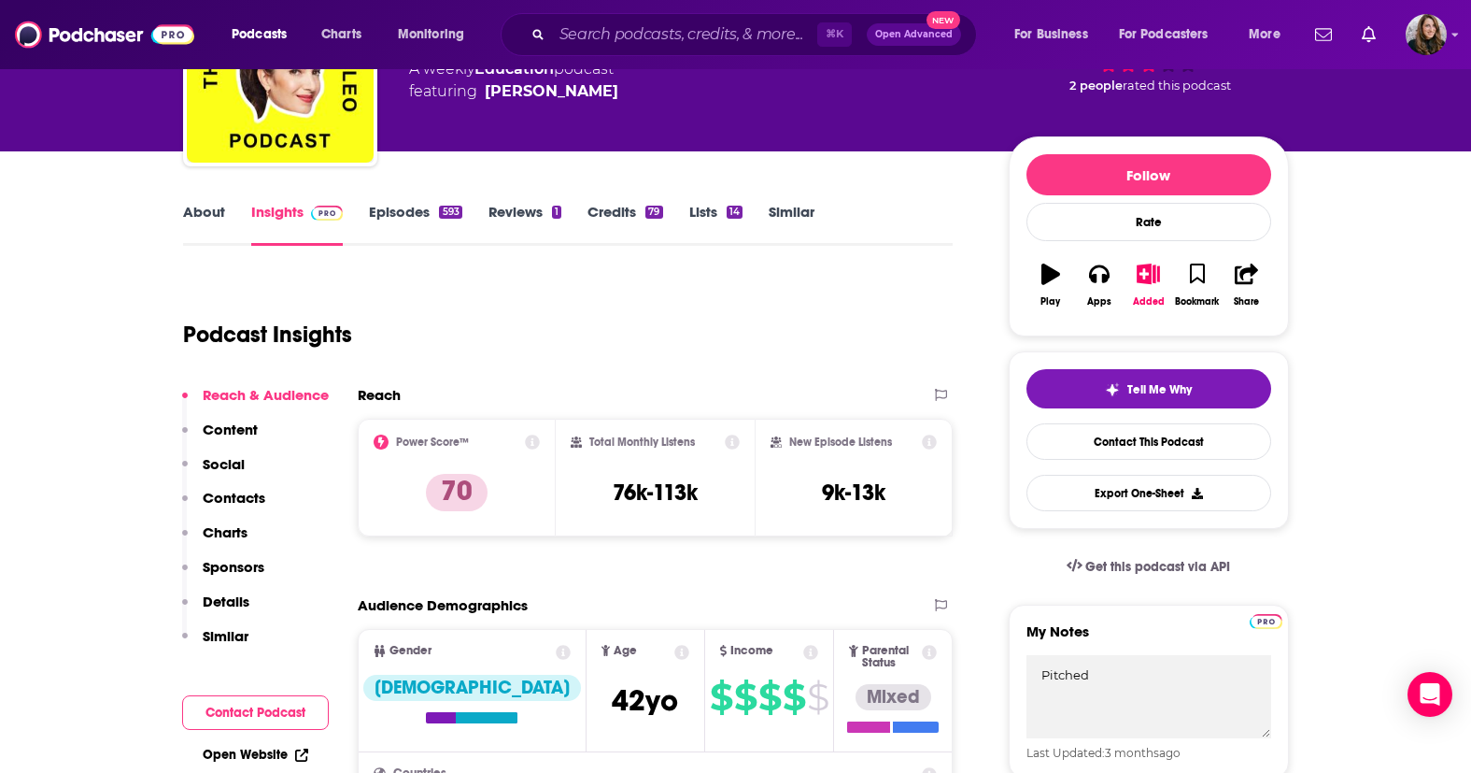
scroll to position [158, 0]
